Goal: Task Accomplishment & Management: Use online tool/utility

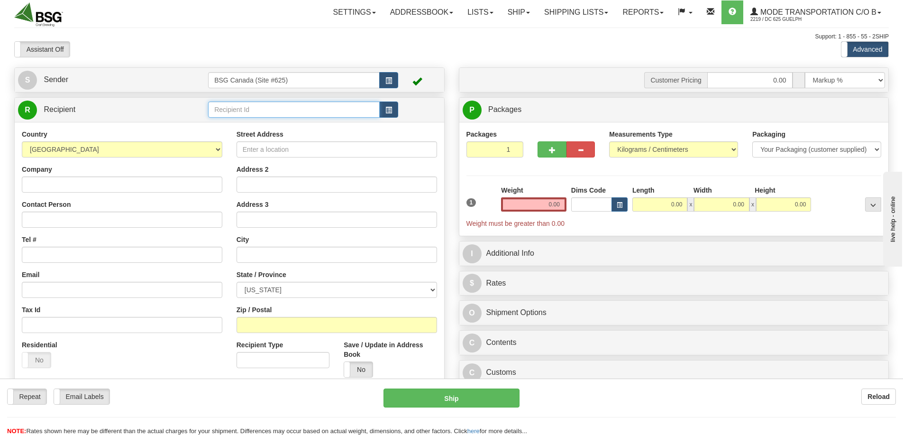
click at [256, 105] on input "text" at bounding box center [294, 109] width 172 height 16
click at [232, 124] on div "BRUNSWICK BIERWORKS" at bounding box center [292, 124] width 163 height 10
type input "BRUNSWICK BIERWORKS"
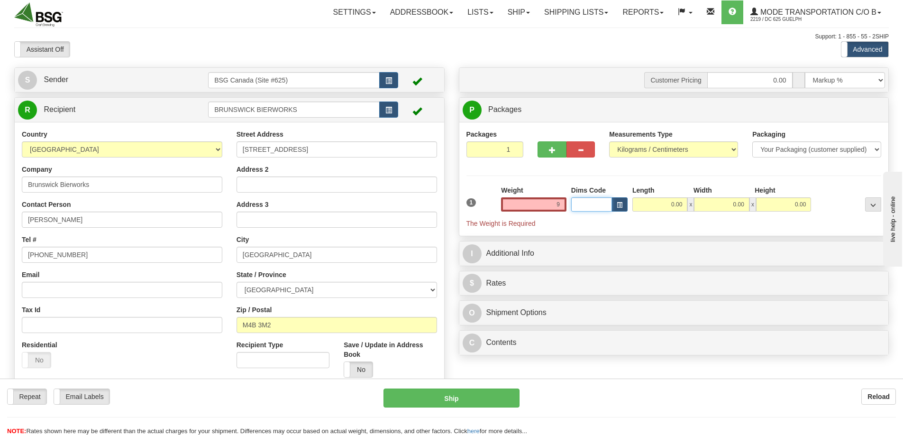
type input "9.00"
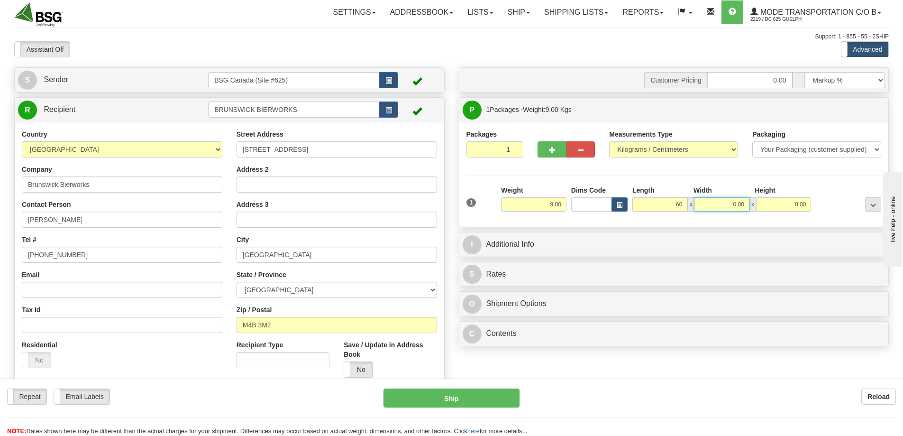
type input "60.00"
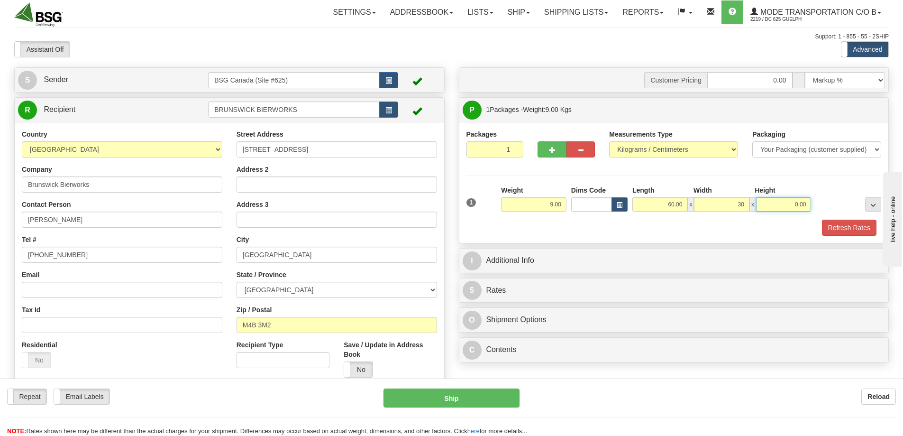
type input "30.00"
type input "20.00"
click at [677, 205] on input "60.00" at bounding box center [660, 204] width 55 height 14
type input "54.00"
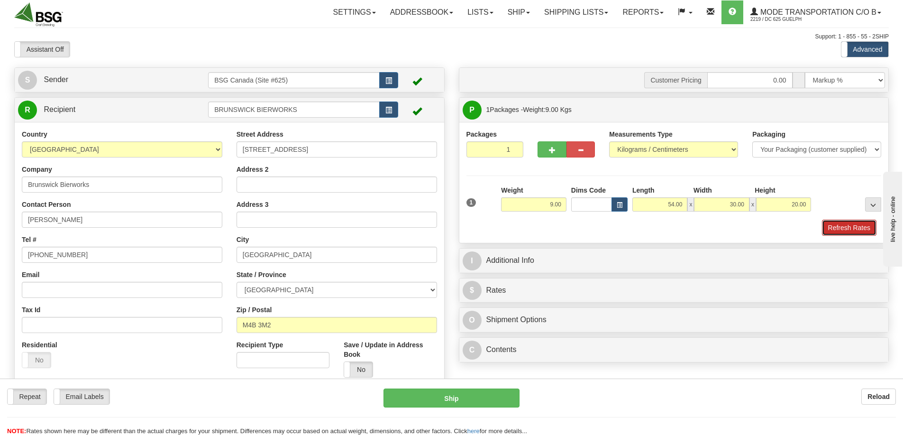
click at [846, 221] on button "Refresh Rates" at bounding box center [849, 228] width 55 height 16
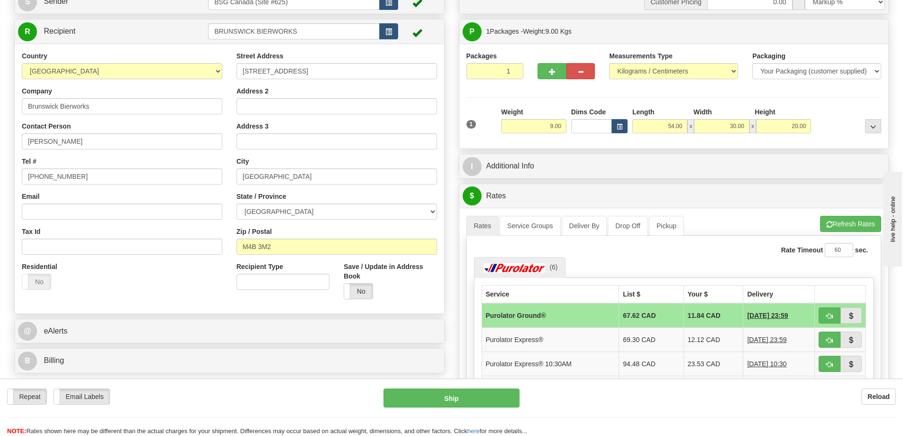
scroll to position [95, 0]
